Goal: Task Accomplishment & Management: Manage account settings

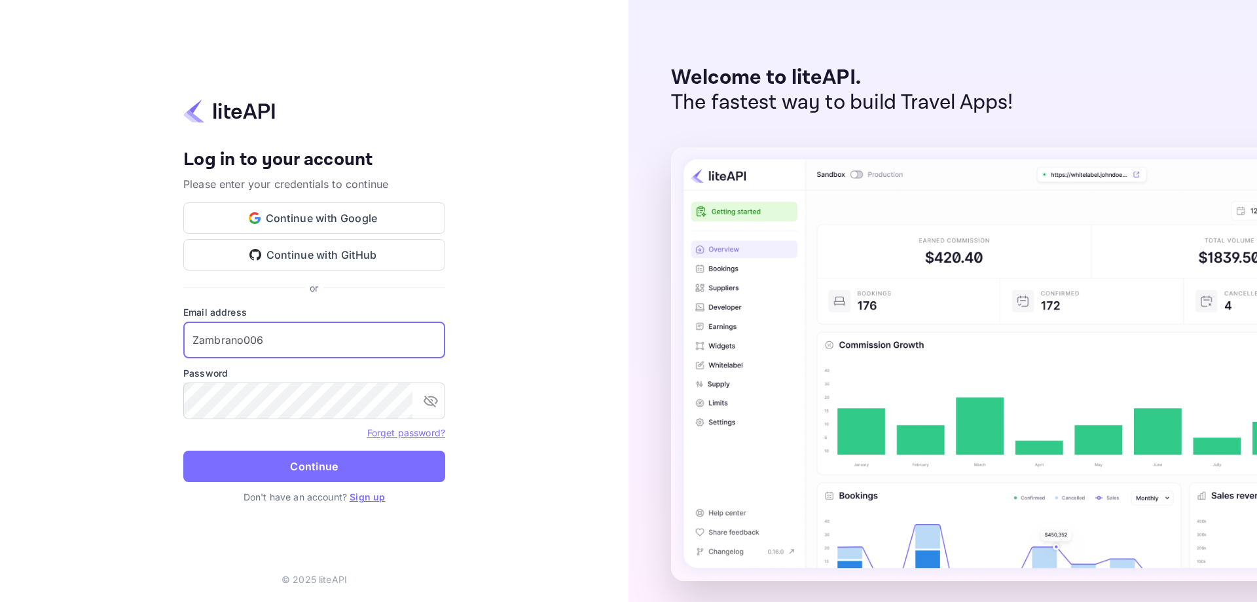
drag, startPoint x: 280, startPoint y: 341, endPoint x: 156, endPoint y: 338, distance: 124.4
click at [156, 338] on div "Your account has been created successfully, a confirmation link has been sent t…" at bounding box center [314, 301] width 629 height 602
paste input "[EMAIL_ADDRESS][DOMAIN_NAME]"
type input "[EMAIL_ADDRESS][DOMAIN_NAME]"
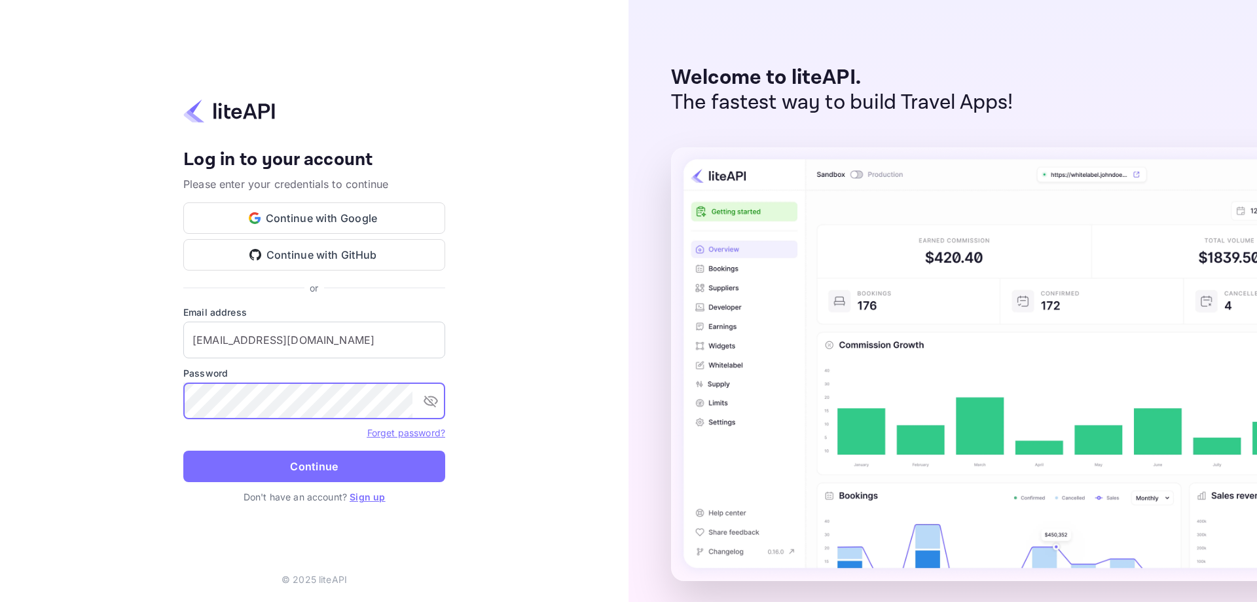
click at [146, 395] on div "Your account has been created successfully, a confirmation link has been sent t…" at bounding box center [314, 301] width 629 height 602
click at [432, 403] on icon "toggle password visibility" at bounding box center [431, 401] width 16 height 16
click at [521, 319] on div "Your account has been created successfully, a confirmation link has been sent t…" at bounding box center [314, 301] width 629 height 602
click at [333, 471] on button "Continue" at bounding box center [314, 465] width 262 height 31
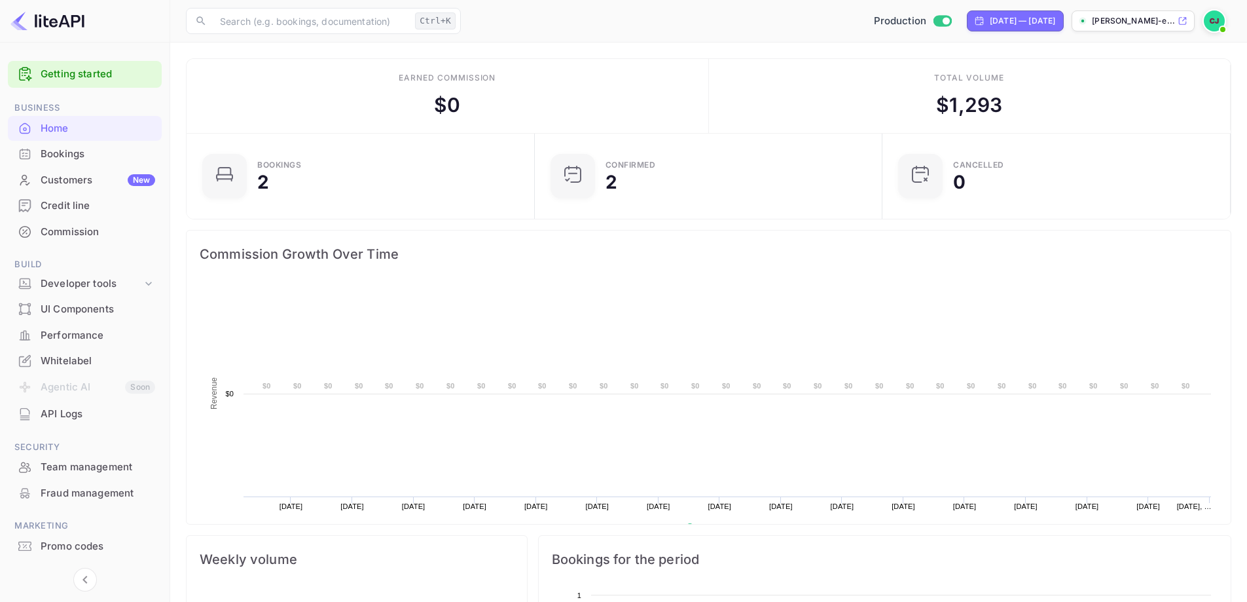
scroll to position [203, 330]
